Goal: Transaction & Acquisition: Purchase product/service

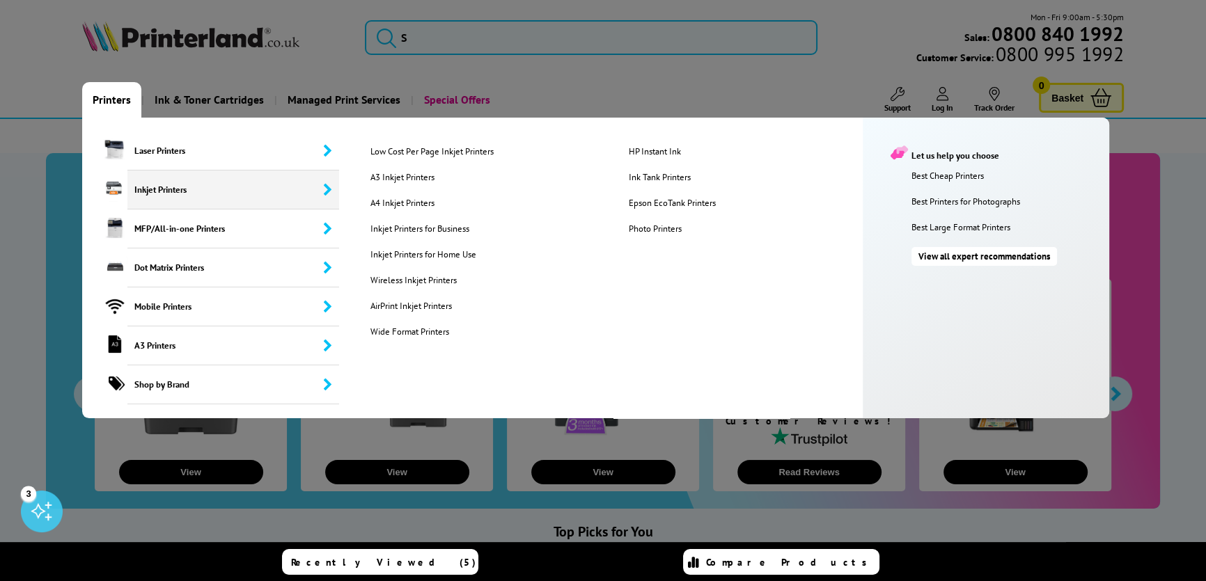
click at [183, 187] on span "Inkjet Printers" at bounding box center [233, 190] width 212 height 39
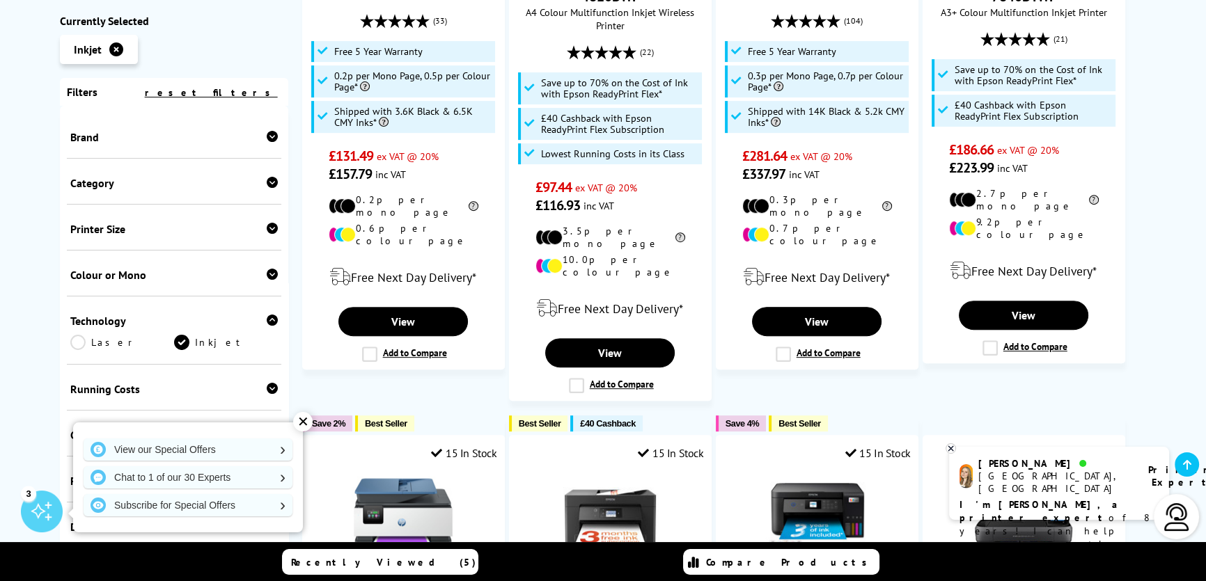
scroll to position [696, 0]
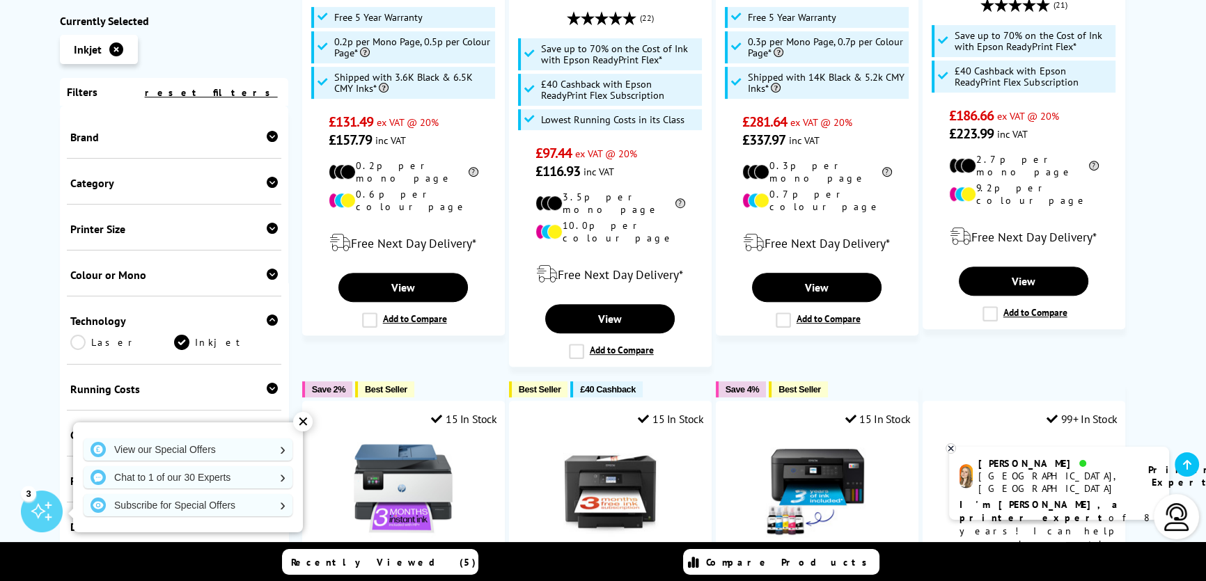
click at [302, 425] on div "✕" at bounding box center [302, 421] width 19 height 19
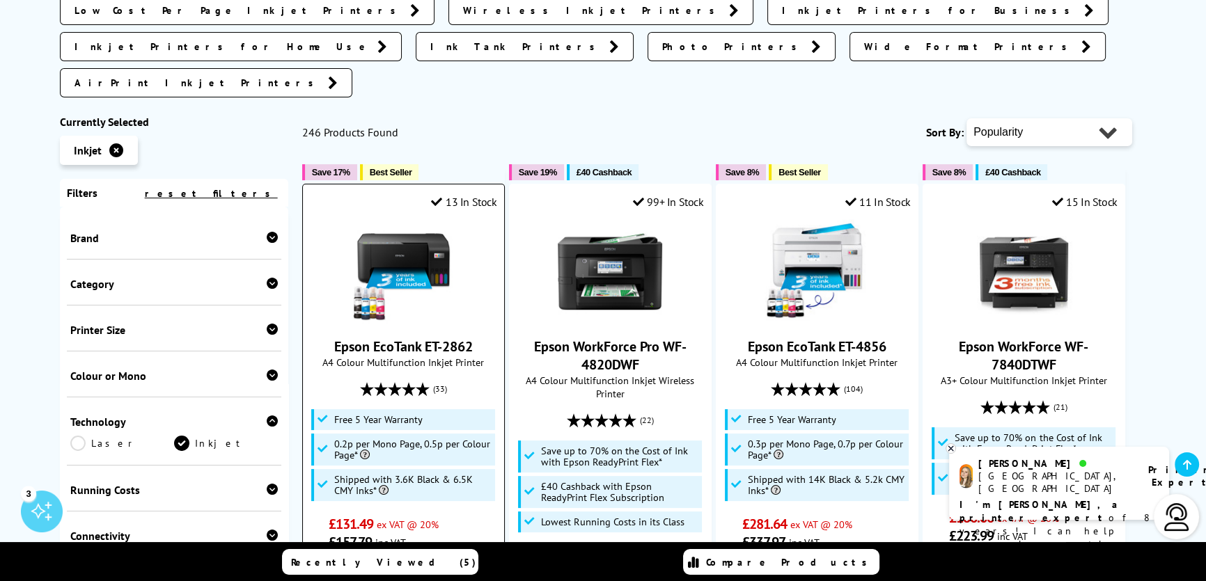
scroll to position [316, 0]
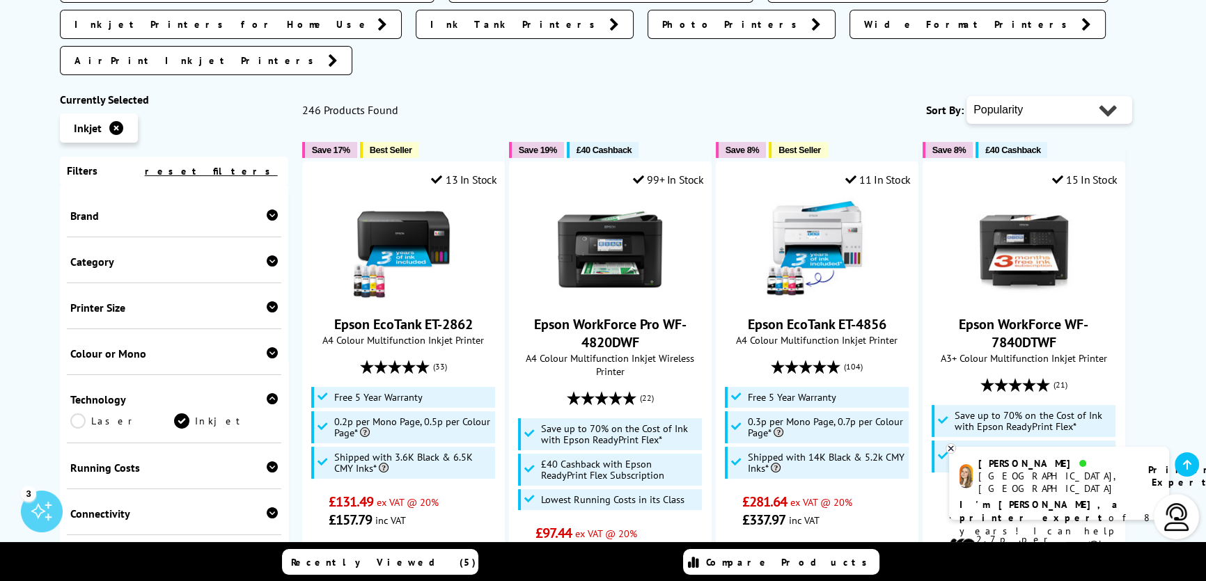
click at [270, 210] on icon at bounding box center [272, 215] width 11 height 11
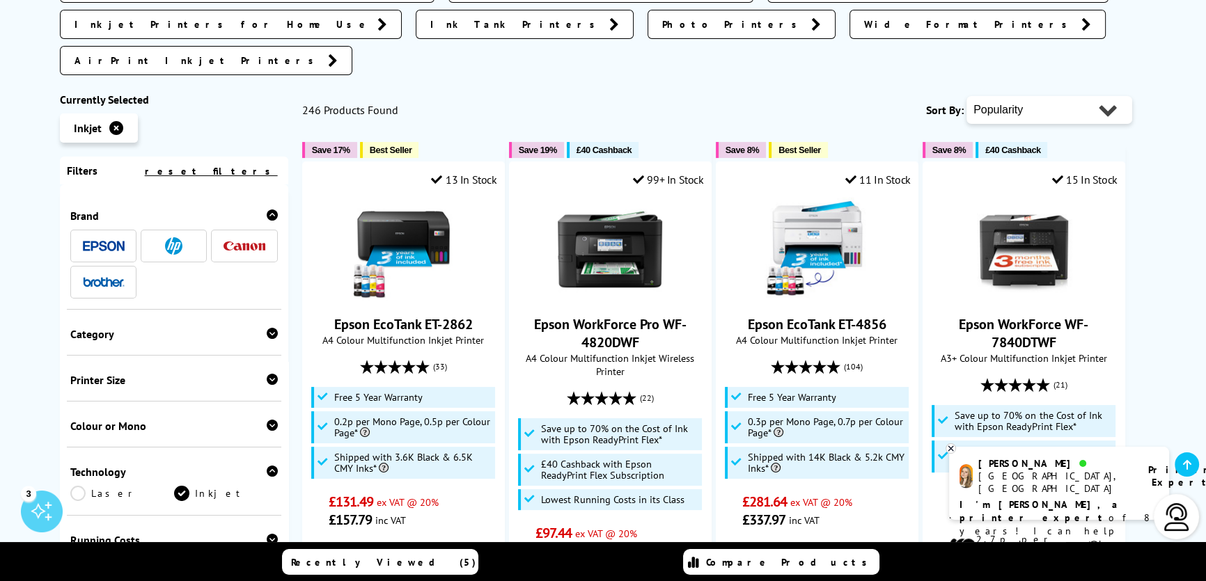
click at [95, 277] on img at bounding box center [104, 282] width 42 height 10
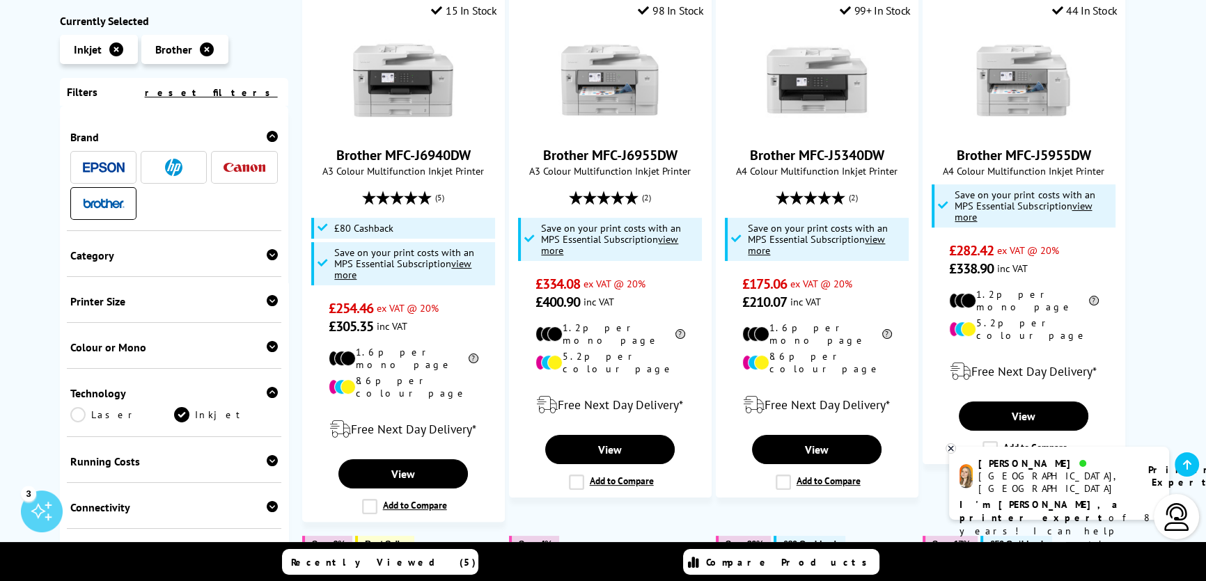
click at [178, 175] on img at bounding box center [173, 167] width 17 height 17
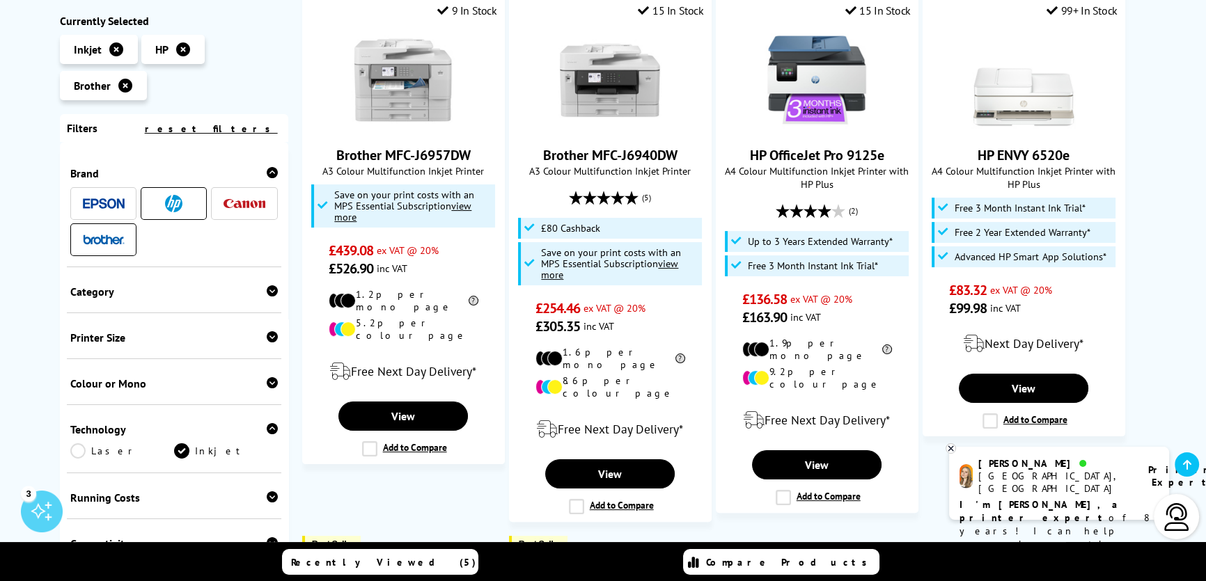
click at [111, 209] on img at bounding box center [104, 203] width 42 height 10
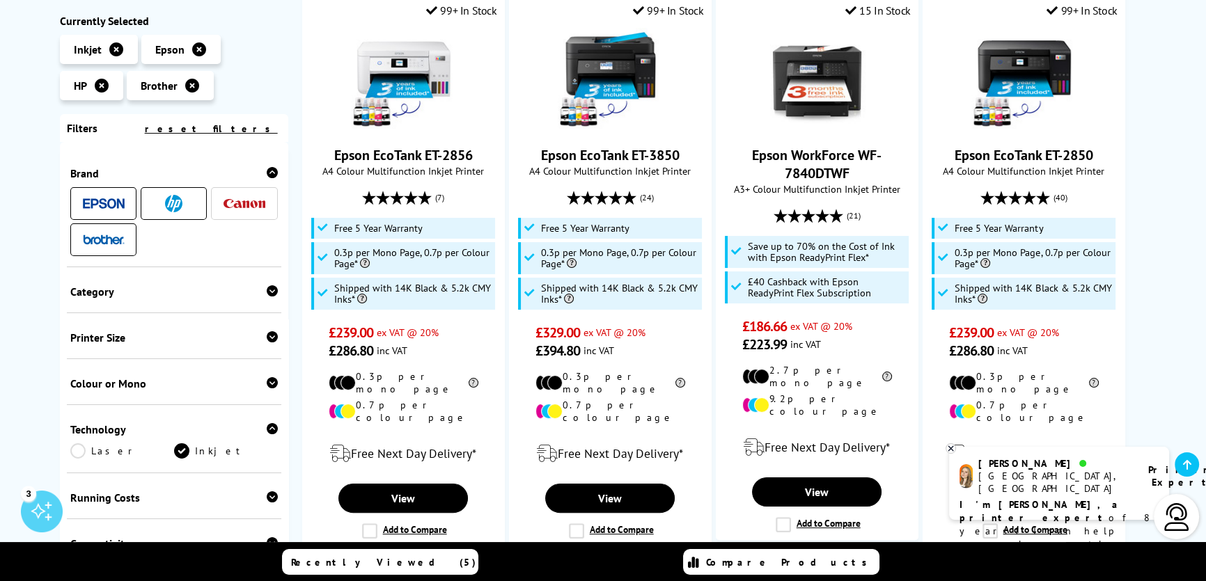
click at [146, 292] on div "Category" at bounding box center [173, 292] width 207 height 14
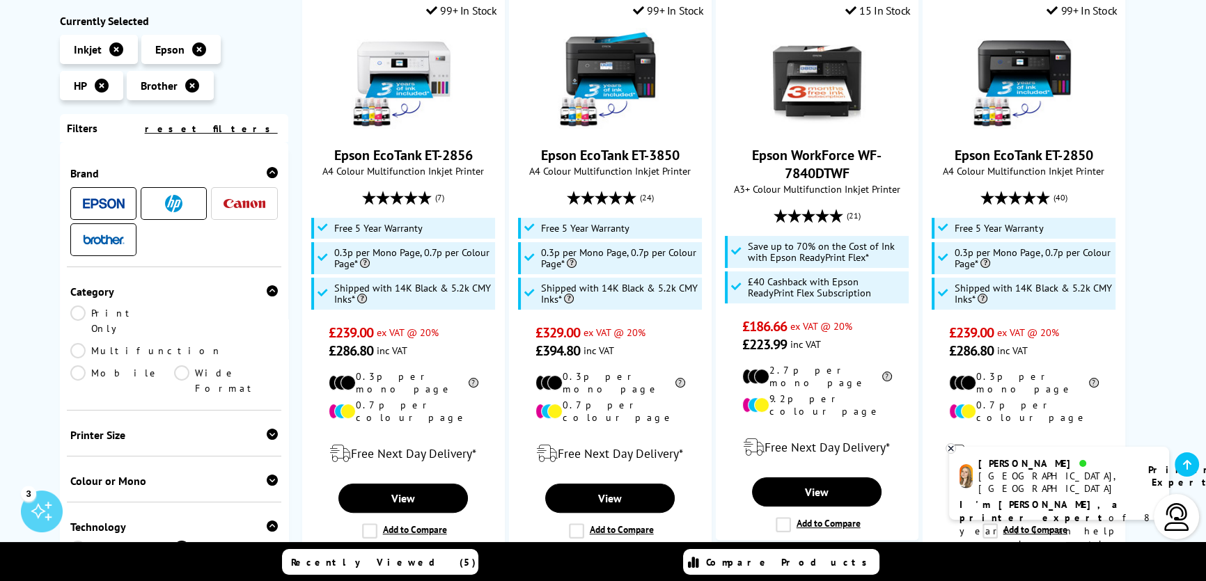
click at [181, 343] on link "Multifunction" at bounding box center [146, 350] width 152 height 15
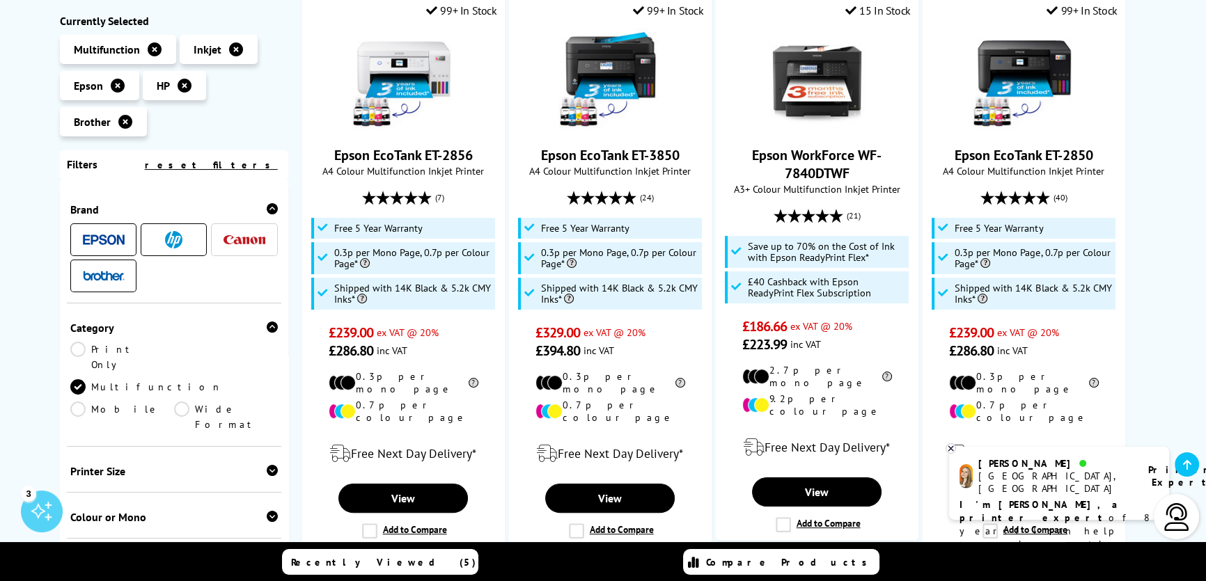
click at [157, 464] on div "Printer Size" at bounding box center [173, 471] width 207 height 14
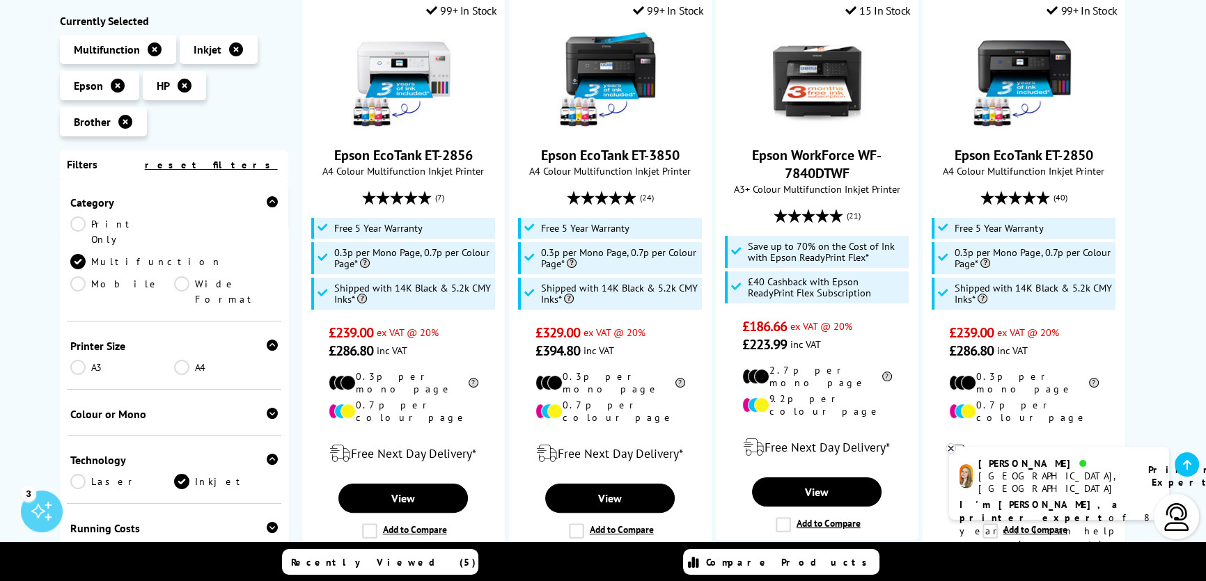
scroll to position [126, 0]
click at [77, 359] on link "A3" at bounding box center [122, 366] width 104 height 15
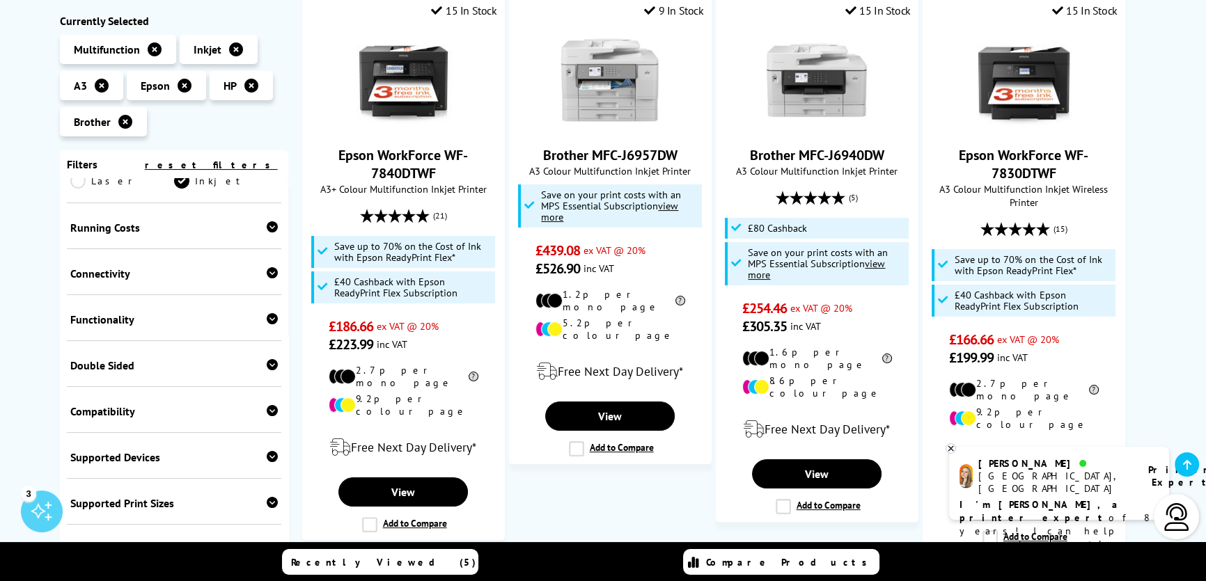
scroll to position [438, 0]
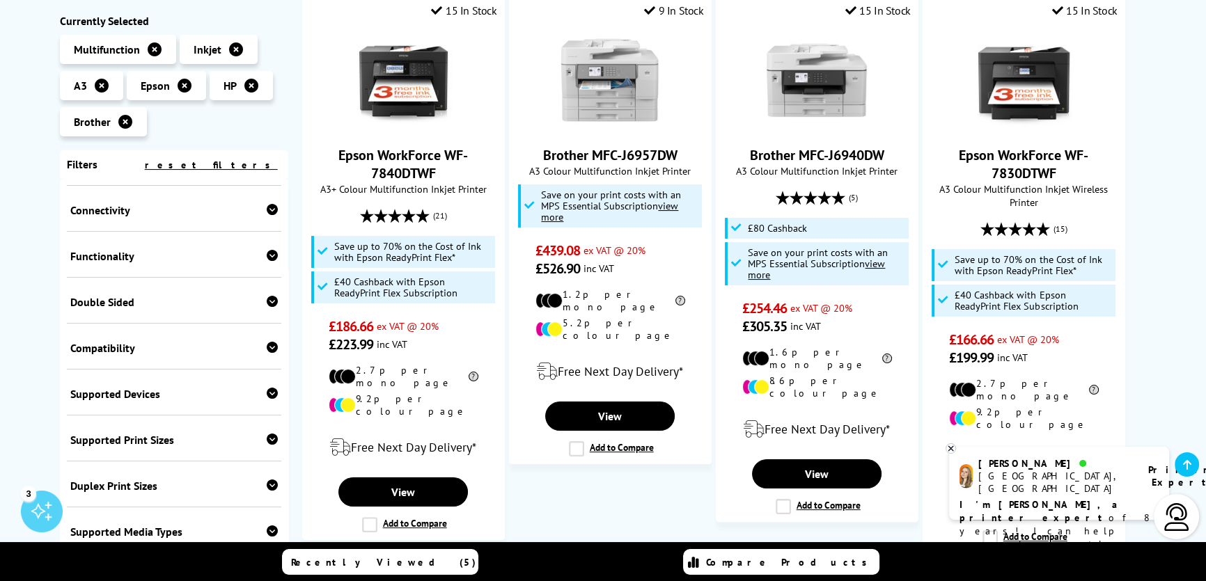
click at [155, 295] on div "Double Sided" at bounding box center [173, 302] width 207 height 14
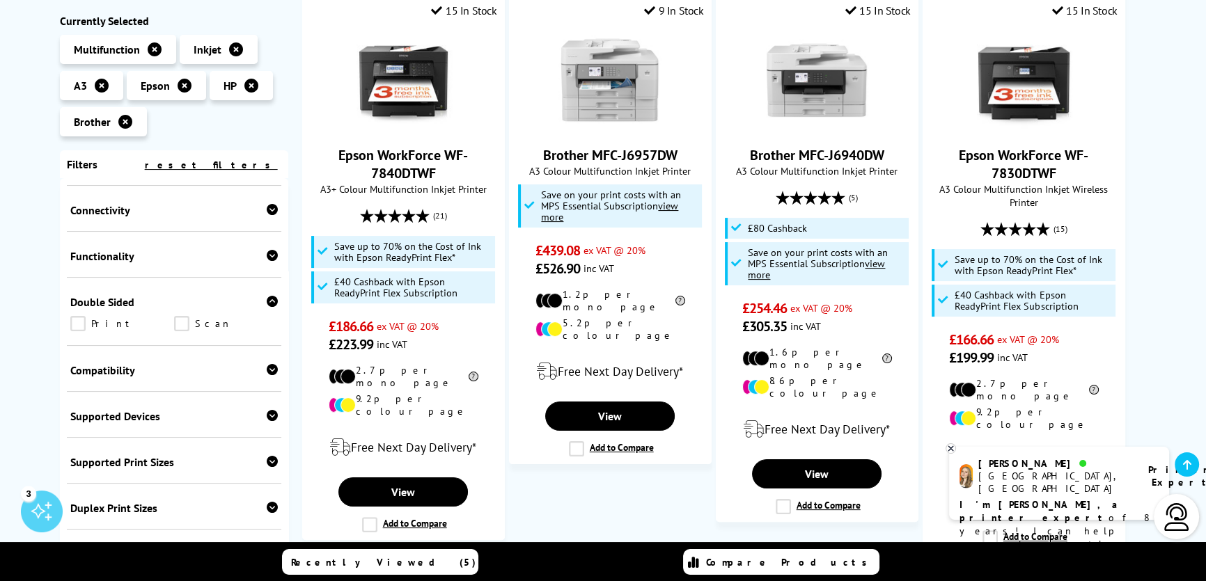
click at [79, 316] on link "Print" at bounding box center [122, 323] width 104 height 15
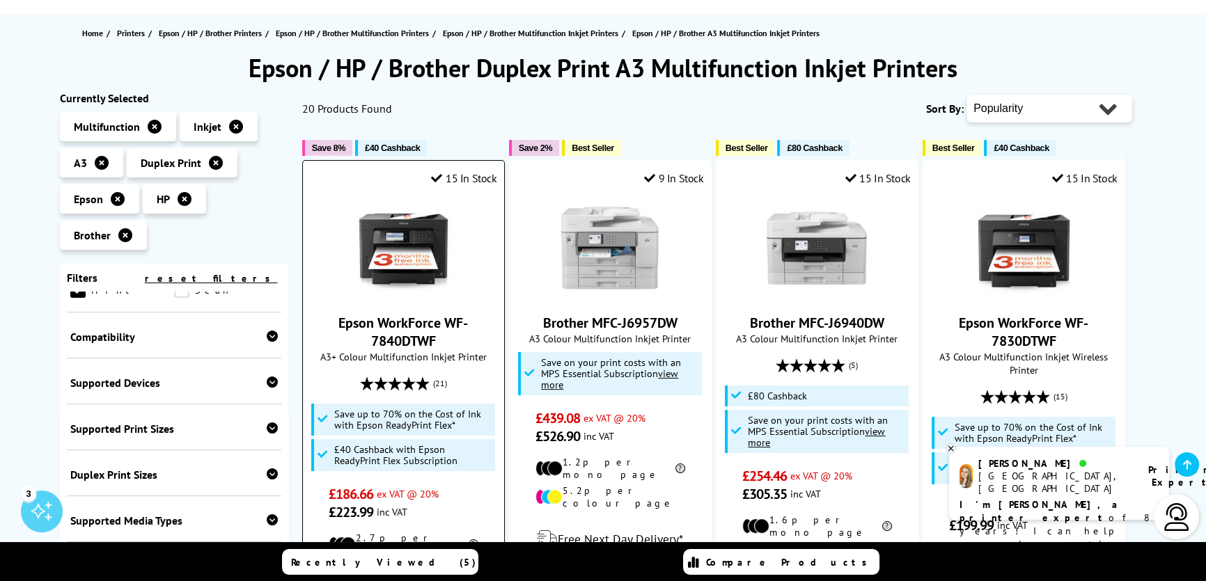
scroll to position [316, 0]
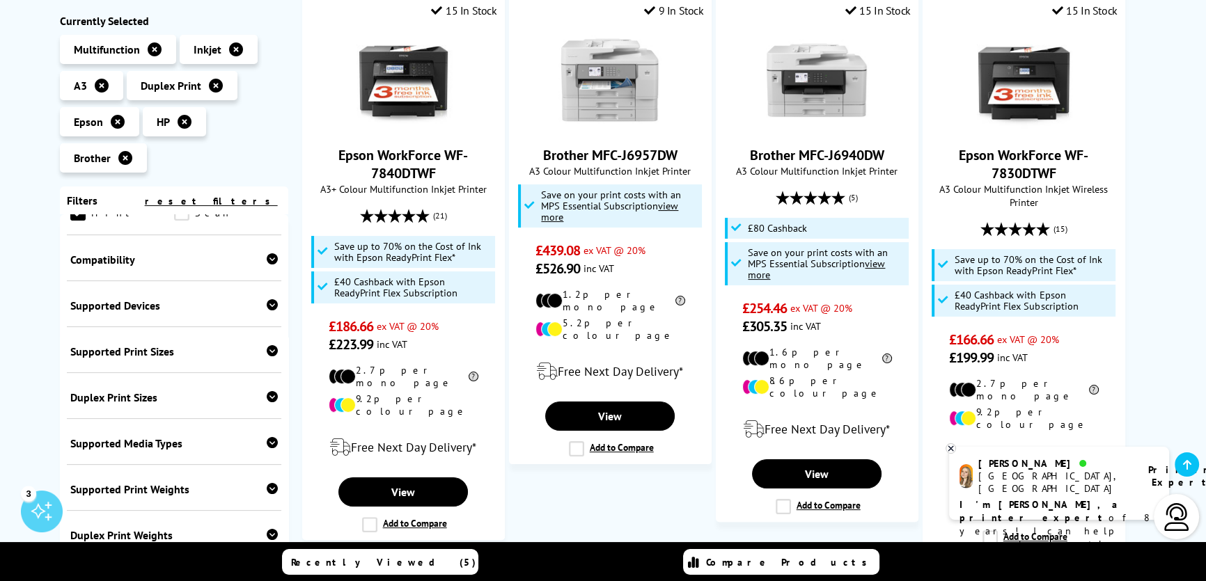
drag, startPoint x: 480, startPoint y: 184, endPoint x: 35, endPoint y: 190, distance: 445.6
click at [326, 152] on div "Epson WorkForce WF-7840DTWF A3+ Colour Multifunction Inkjet Printer (21) £186.66" at bounding box center [403, 191] width 187 height 326
copy div "Epson WorkForce WF-7840DTWF A3+ Colour Multifunction Inkjet Printer"
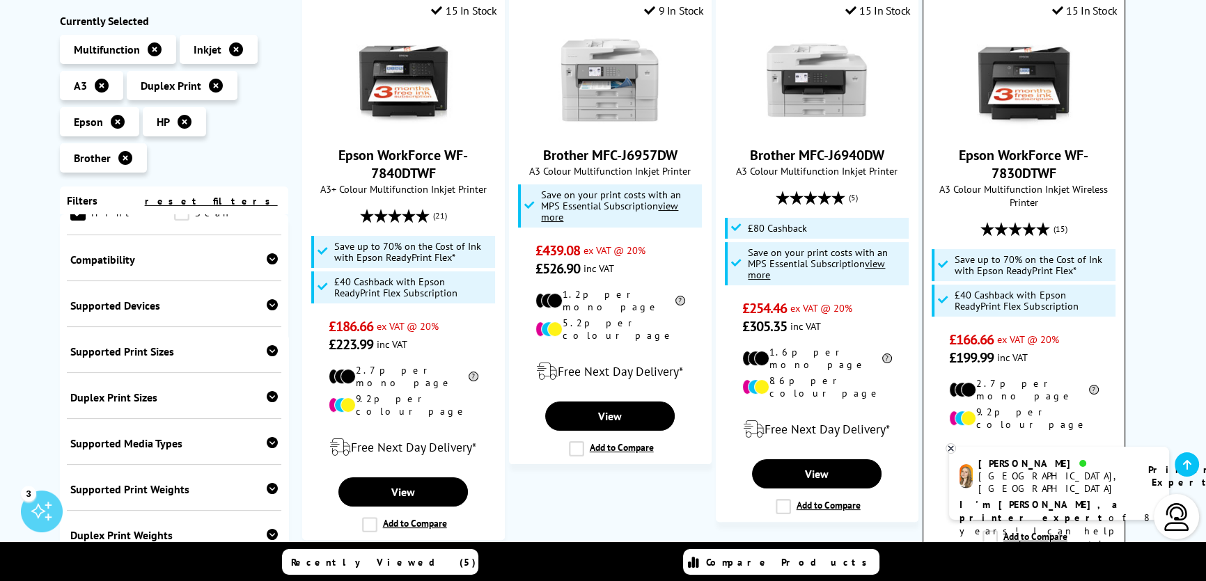
drag, startPoint x: 1037, startPoint y: 198, endPoint x: 957, endPoint y: 145, distance: 96.3
click at [959, 145] on div "Epson WorkForce WF-7830DTWF A3 Colour Multifunction Inkjet Wireless Printer (15…" at bounding box center [1023, 197] width 187 height 339
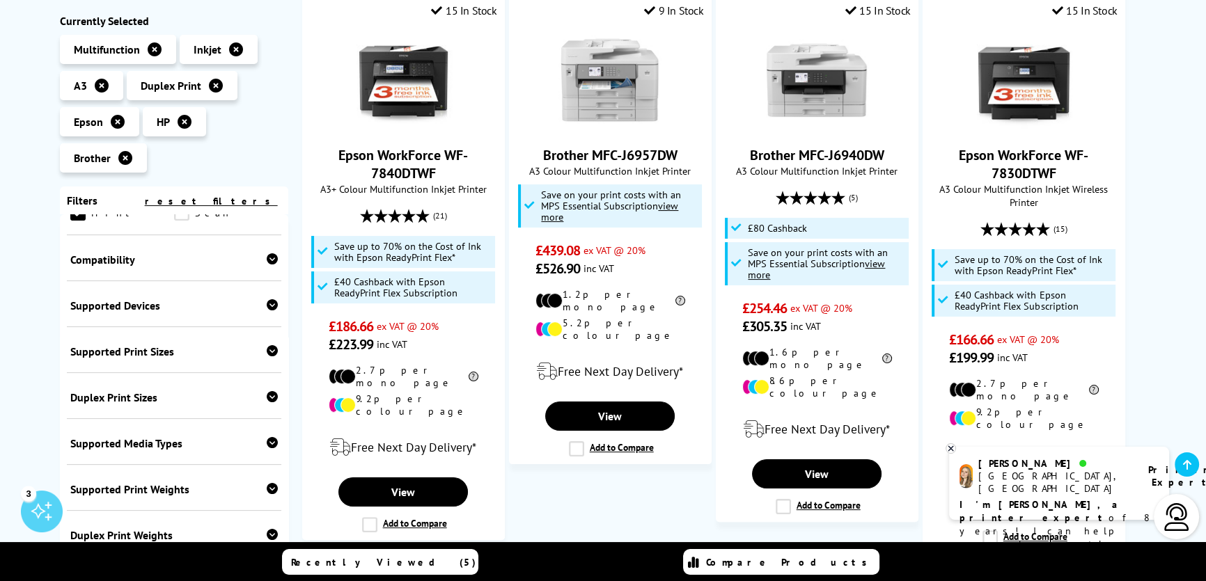
copy div "Epson WorkForce WF-7830DTWF A3 Colour Multifunction Inkjet Wireless Printer"
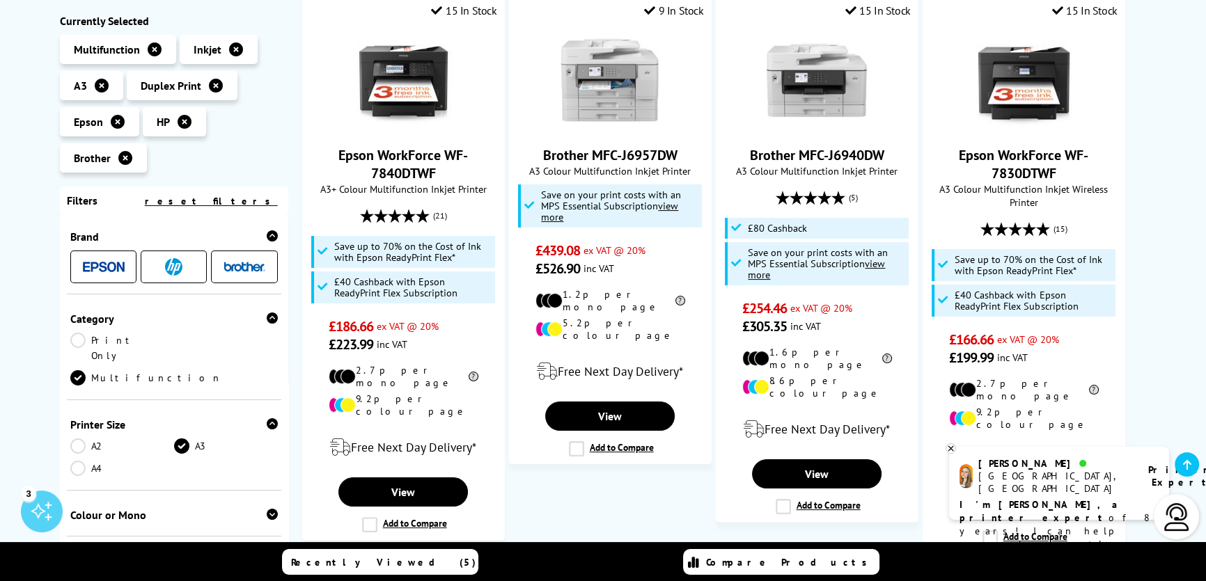
scroll to position [0, 0]
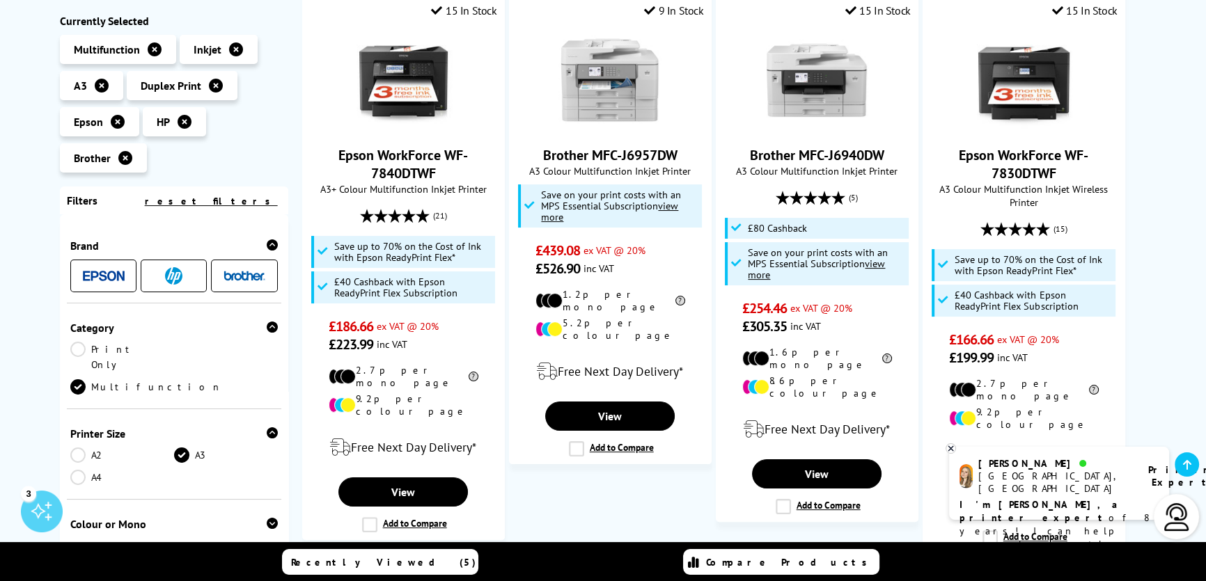
click at [181, 448] on link "A3" at bounding box center [226, 455] width 104 height 15
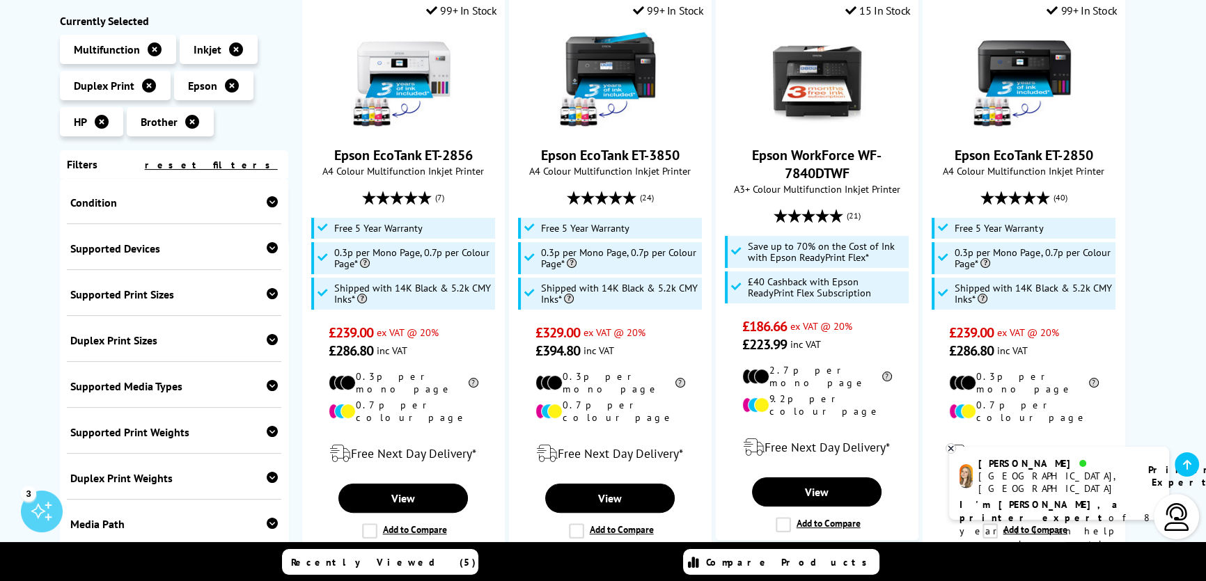
scroll to position [659, 0]
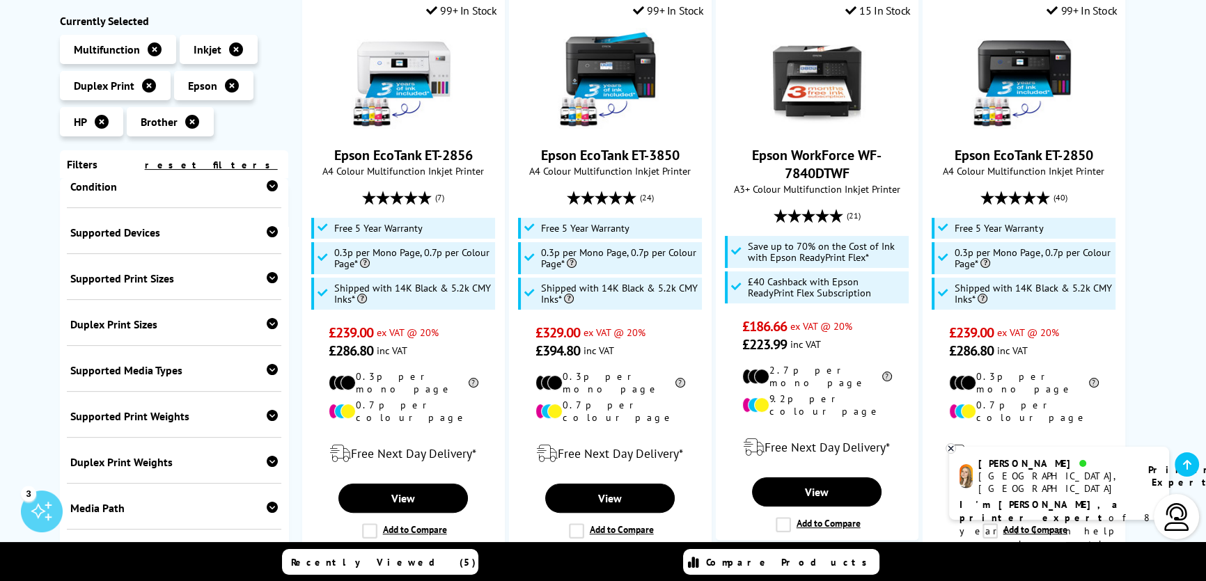
click at [203, 317] on div "Duplex Print Sizes" at bounding box center [173, 324] width 207 height 14
click at [90, 338] on link "A3" at bounding box center [122, 345] width 104 height 15
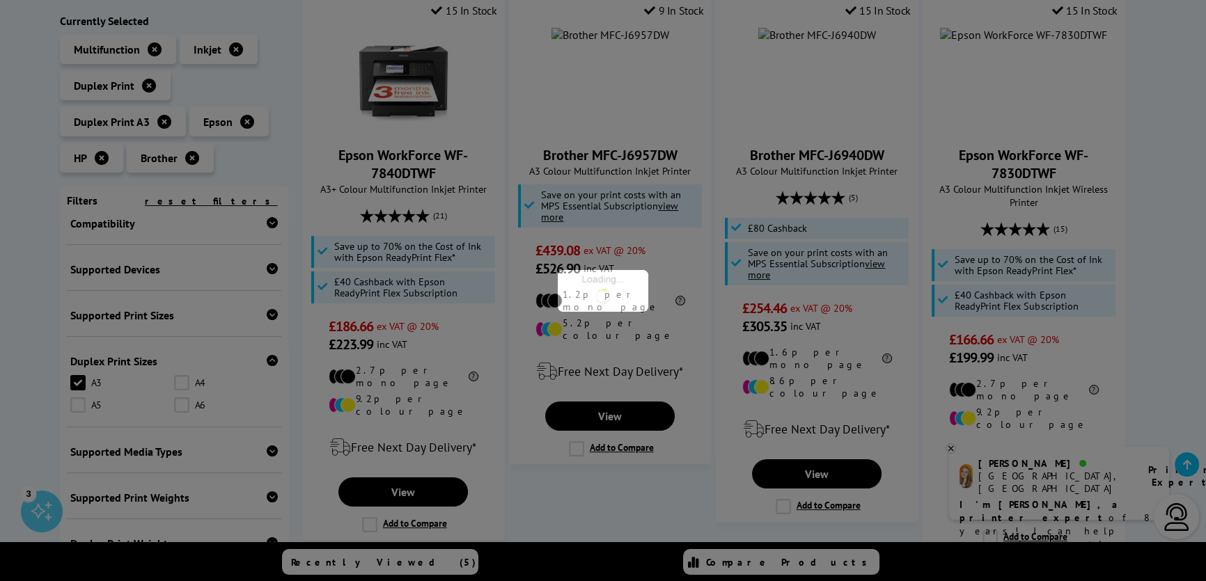
scroll to position [576, 0]
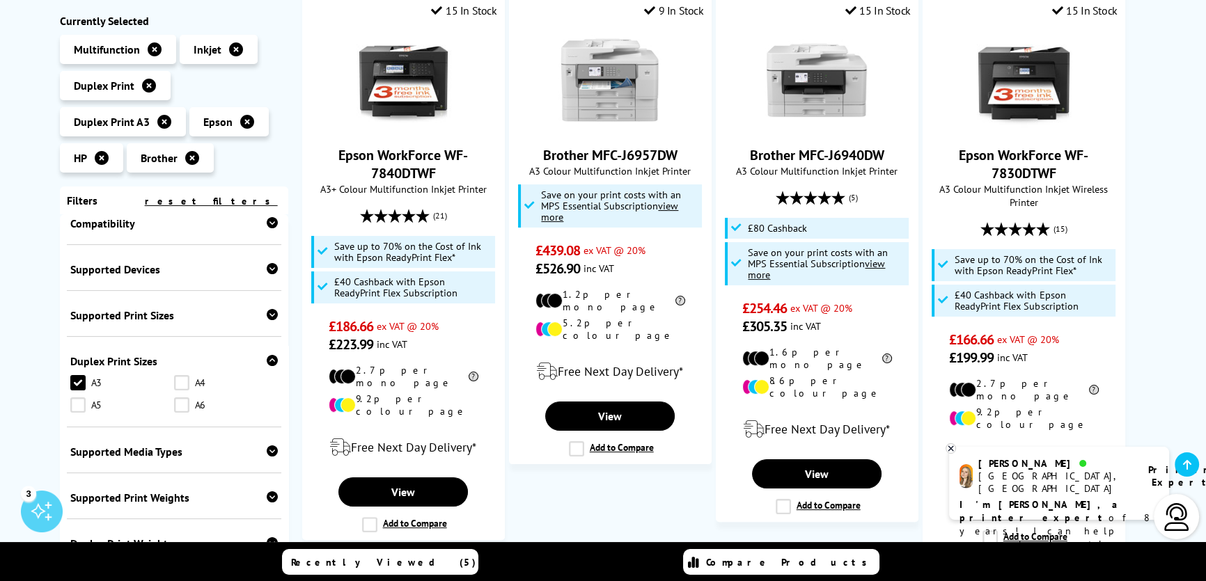
click at [181, 308] on div "Supported Print Sizes" at bounding box center [173, 315] width 207 height 14
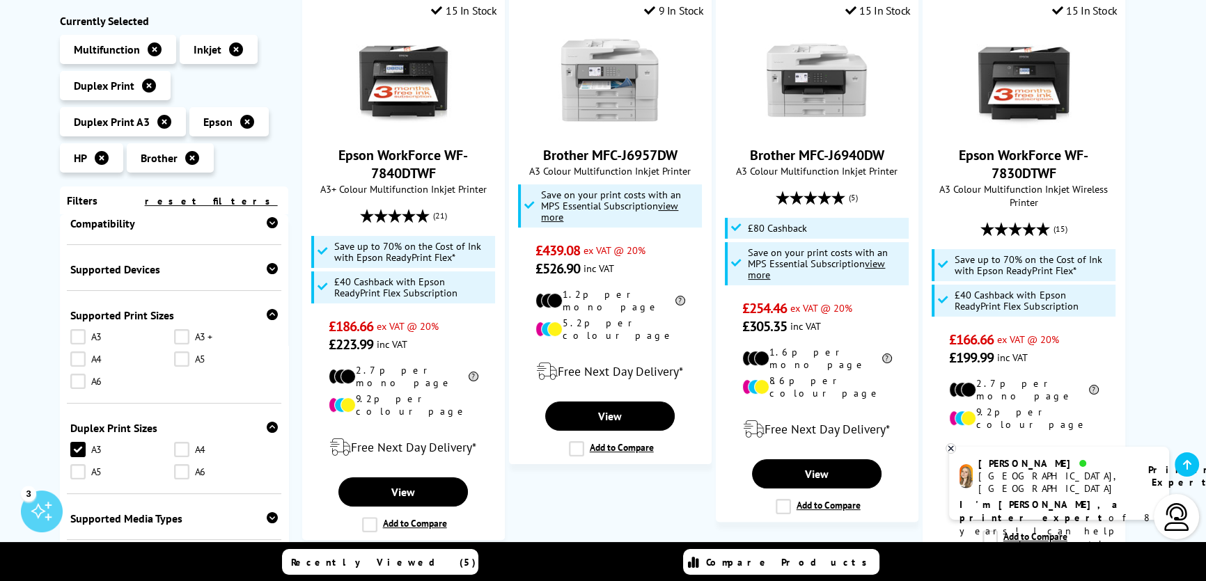
click at [83, 329] on link "A3" at bounding box center [122, 336] width 104 height 15
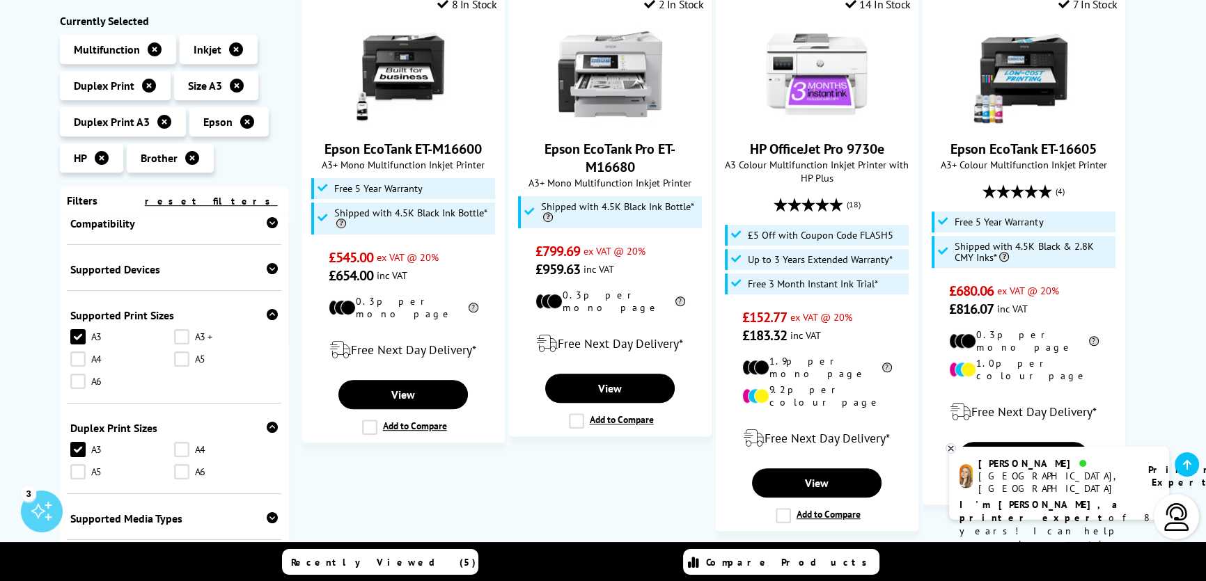
scroll to position [949, 0]
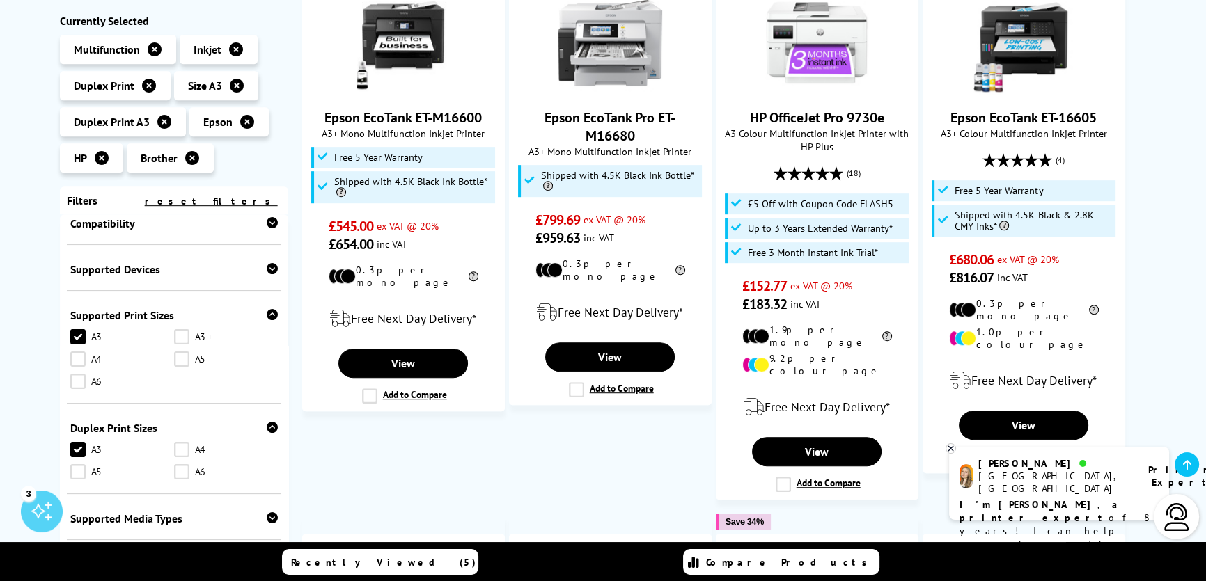
click at [81, 442] on link "A3" at bounding box center [122, 449] width 104 height 15
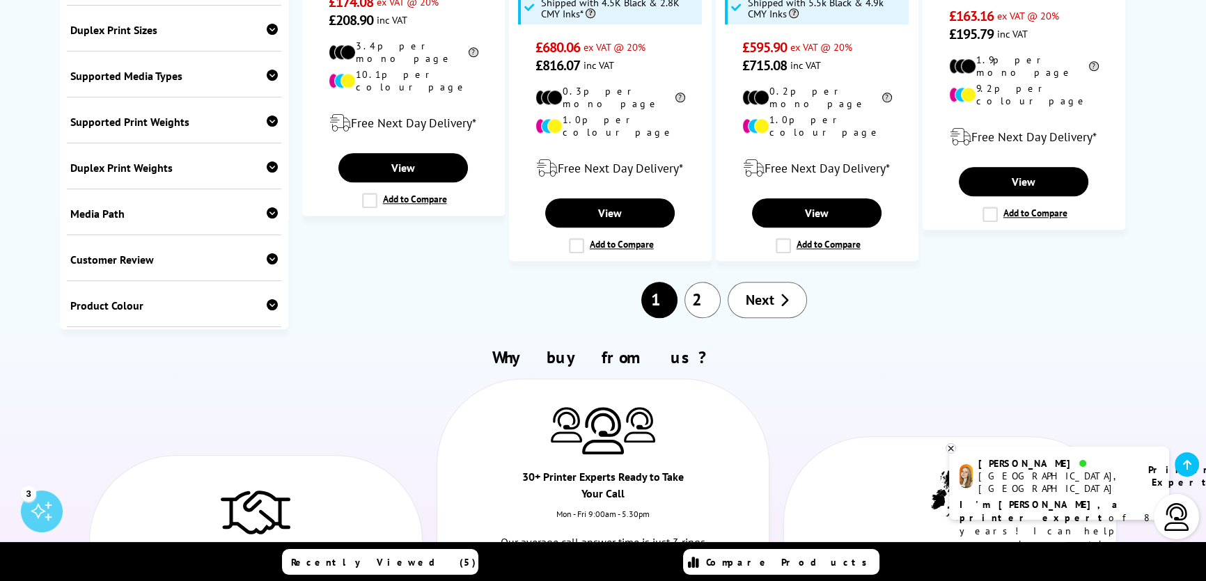
scroll to position [1772, 0]
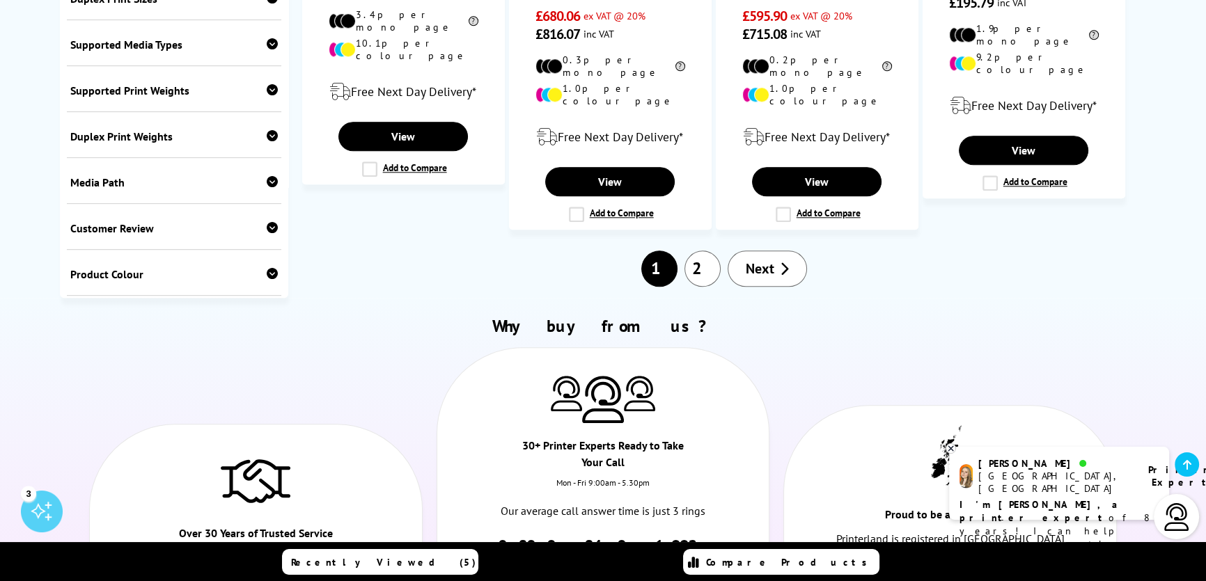
click at [694, 251] on link "2" at bounding box center [702, 269] width 36 height 36
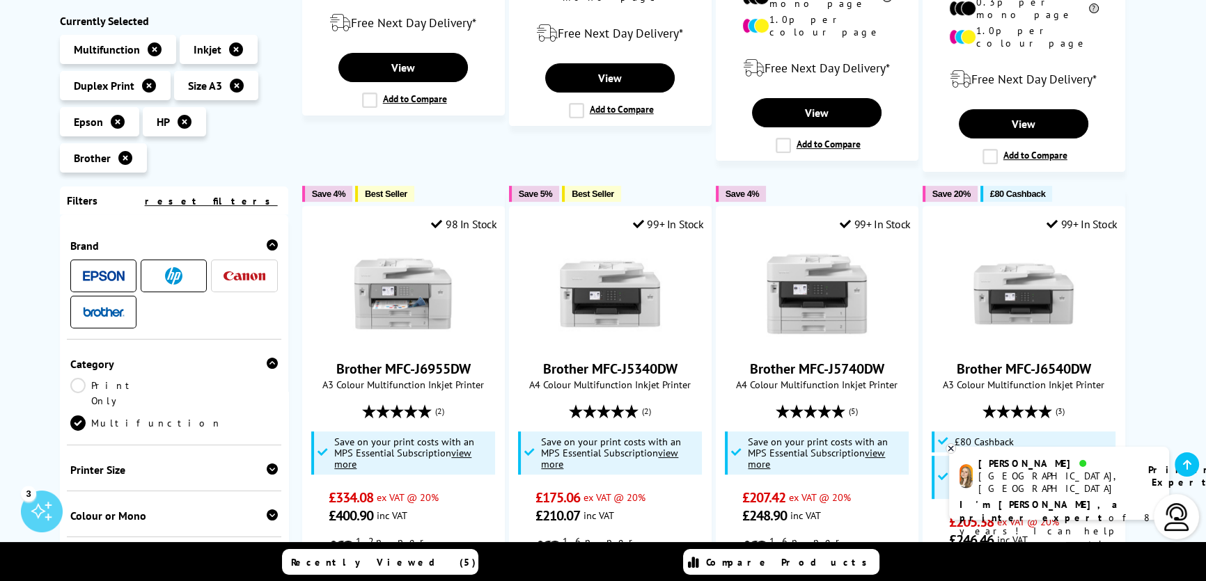
scroll to position [822, 0]
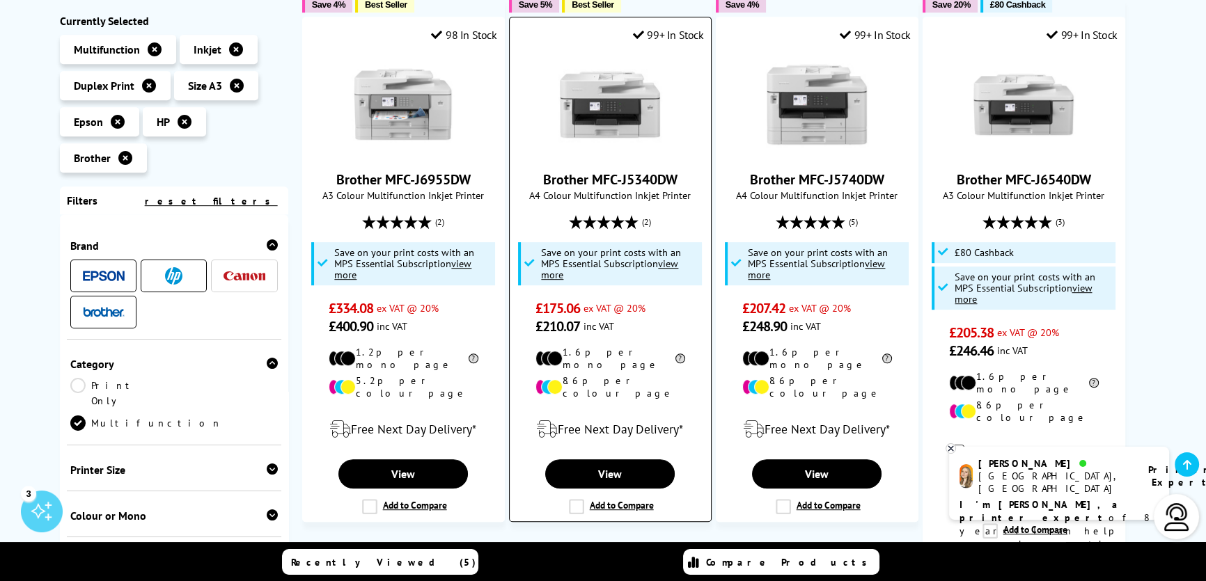
click at [646, 171] on link "Brother MFC-J5340DW" at bounding box center [610, 180] width 134 height 18
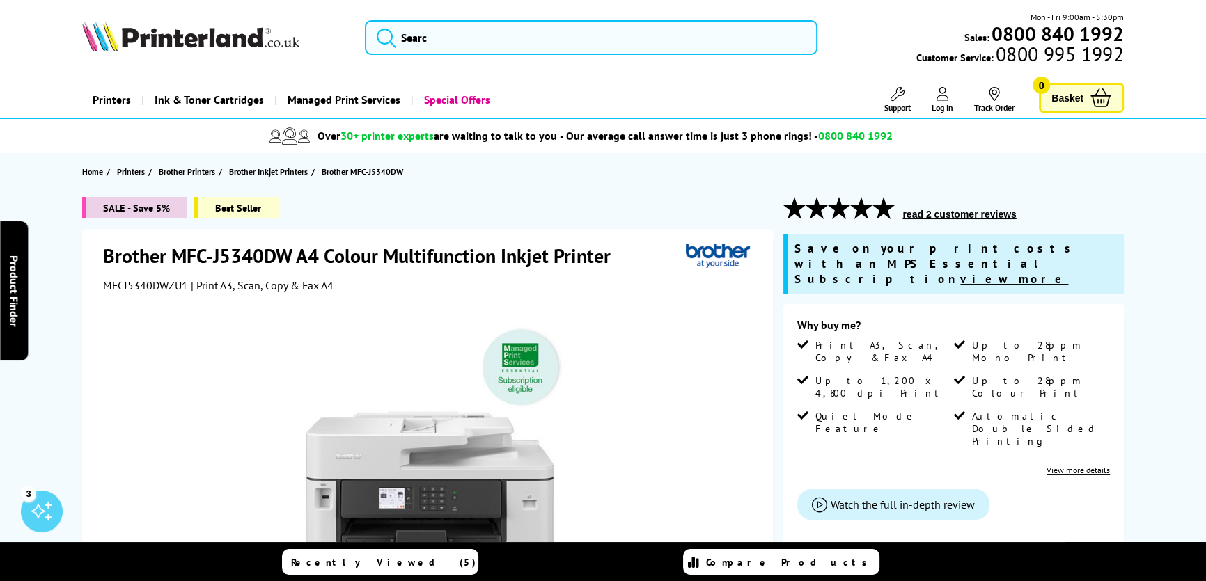
drag, startPoint x: 108, startPoint y: 251, endPoint x: 91, endPoint y: 257, distance: 17.6
click at [104, 251] on div "Brother MFC-J5340DW A4 Colour Multifunction Inkjet Printer MFCJ5340DWZU1 | Prin…" at bounding box center [429, 267] width 652 height 49
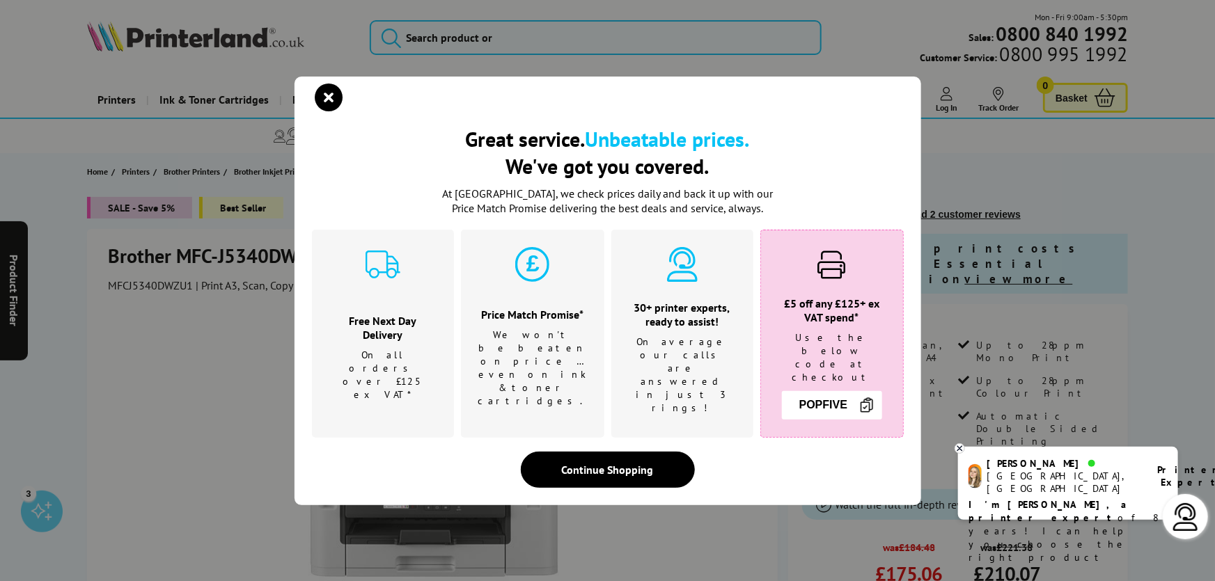
drag, startPoint x: 317, startPoint y: 107, endPoint x: 377, endPoint y: 119, distance: 61.2
click at [317, 107] on icon "close modal" at bounding box center [329, 98] width 28 height 28
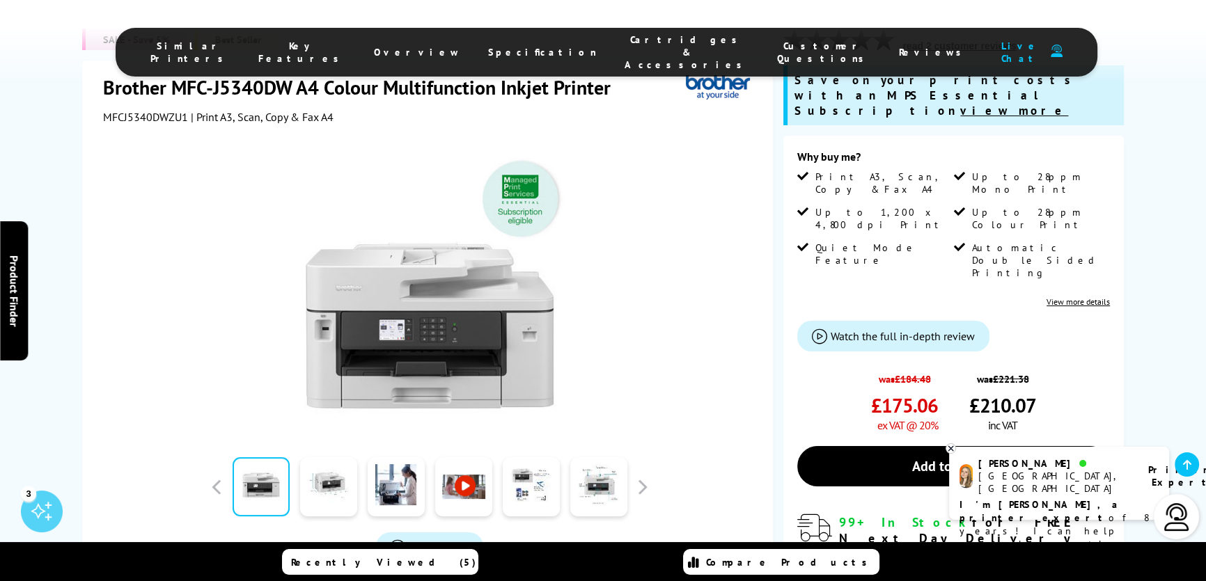
scroll to position [253, 0]
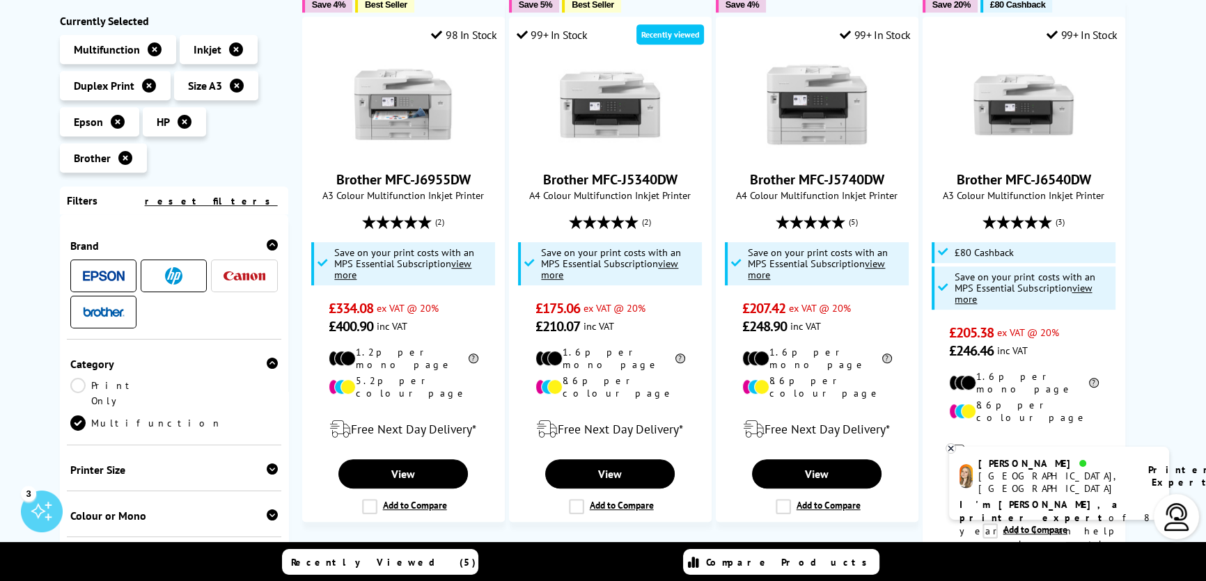
click at [125, 463] on div "Printer Size" at bounding box center [173, 470] width 207 height 14
click at [174, 484] on link "A4" at bounding box center [226, 491] width 104 height 15
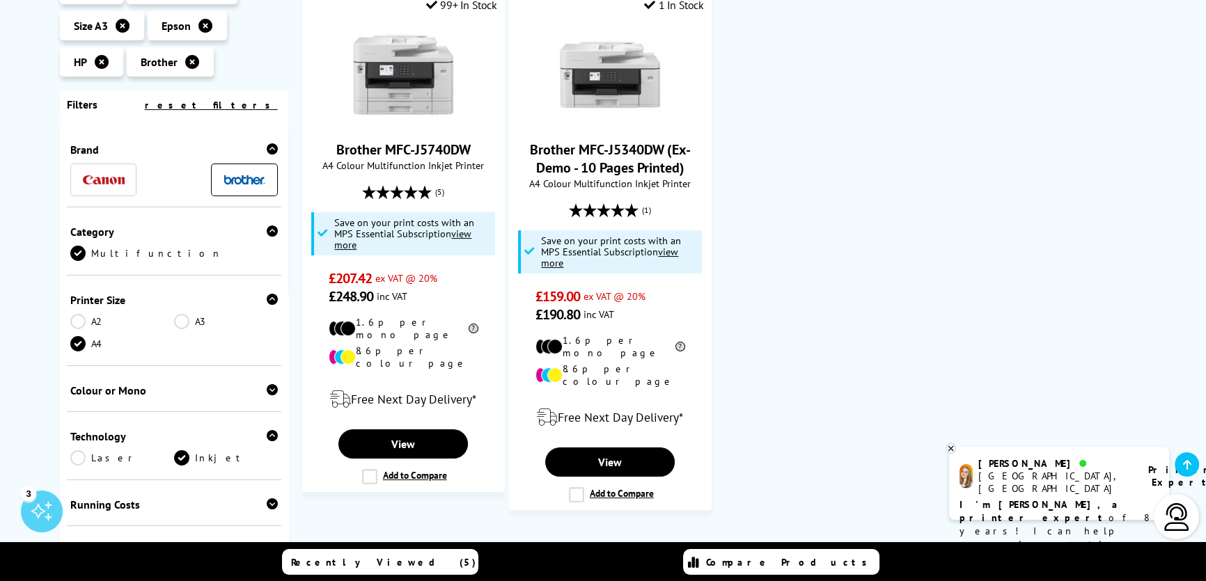
scroll to position [316, 0]
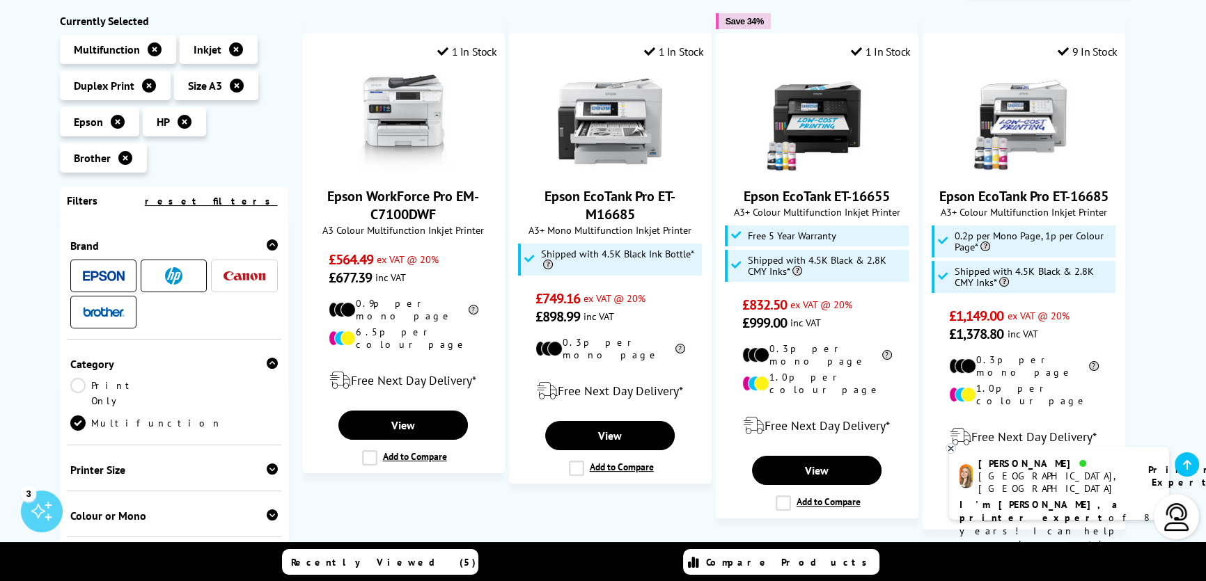
scroll to position [253, 0]
